Goal: Task Accomplishment & Management: Complete application form

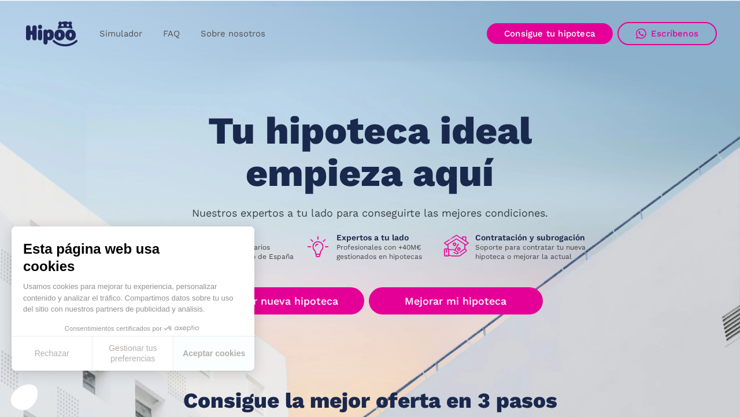
click at [43, 355] on button "Rechazar" at bounding box center [52, 353] width 81 height 34
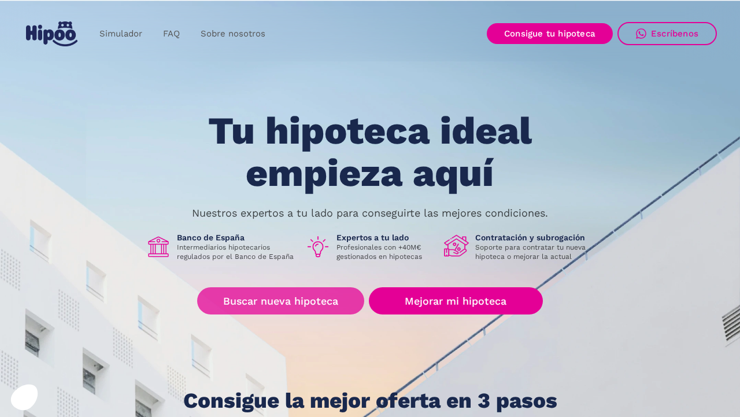
click at [329, 300] on link "Buscar nueva hipoteca" at bounding box center [280, 300] width 167 height 27
click at [305, 304] on link "Buscar nueva hipoteca" at bounding box center [280, 300] width 167 height 27
